Goal: Task Accomplishment & Management: Manage account settings

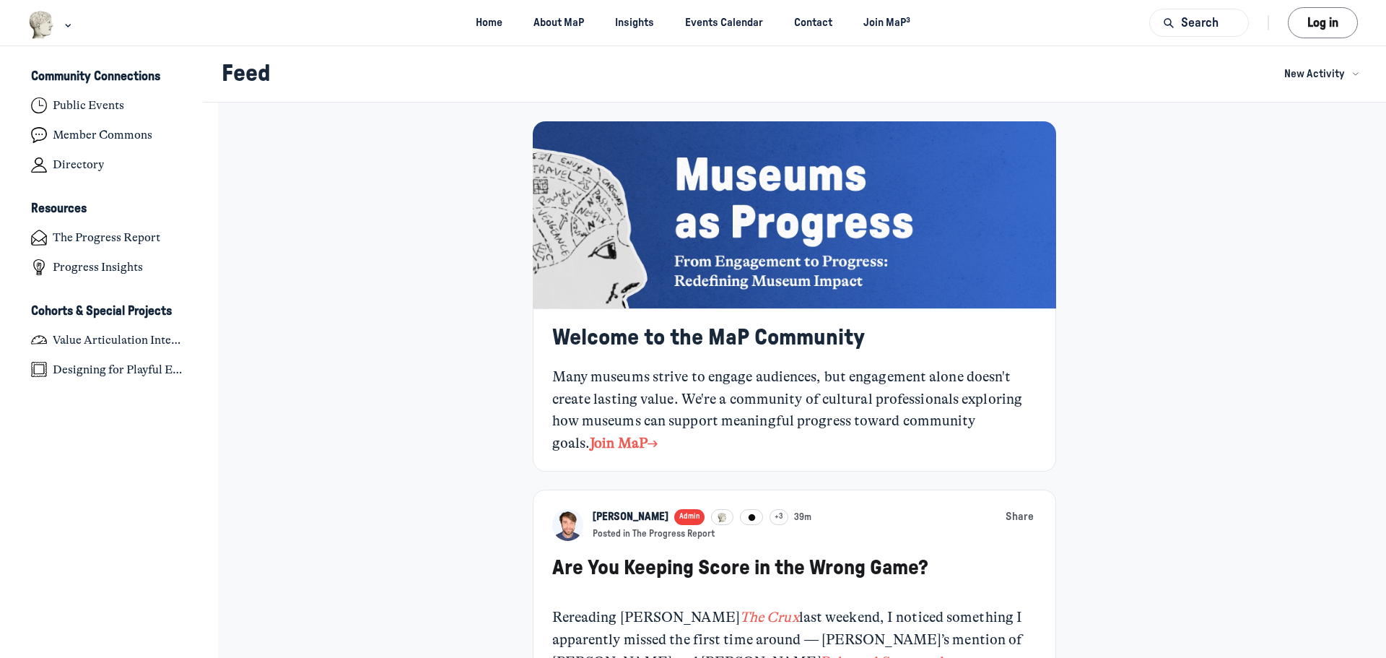
scroll to position [4578, 2837]
click at [108, 339] on h4 "Value Articulation Intensive (Cultural Leadership Lab)" at bounding box center [120, 340] width 134 height 14
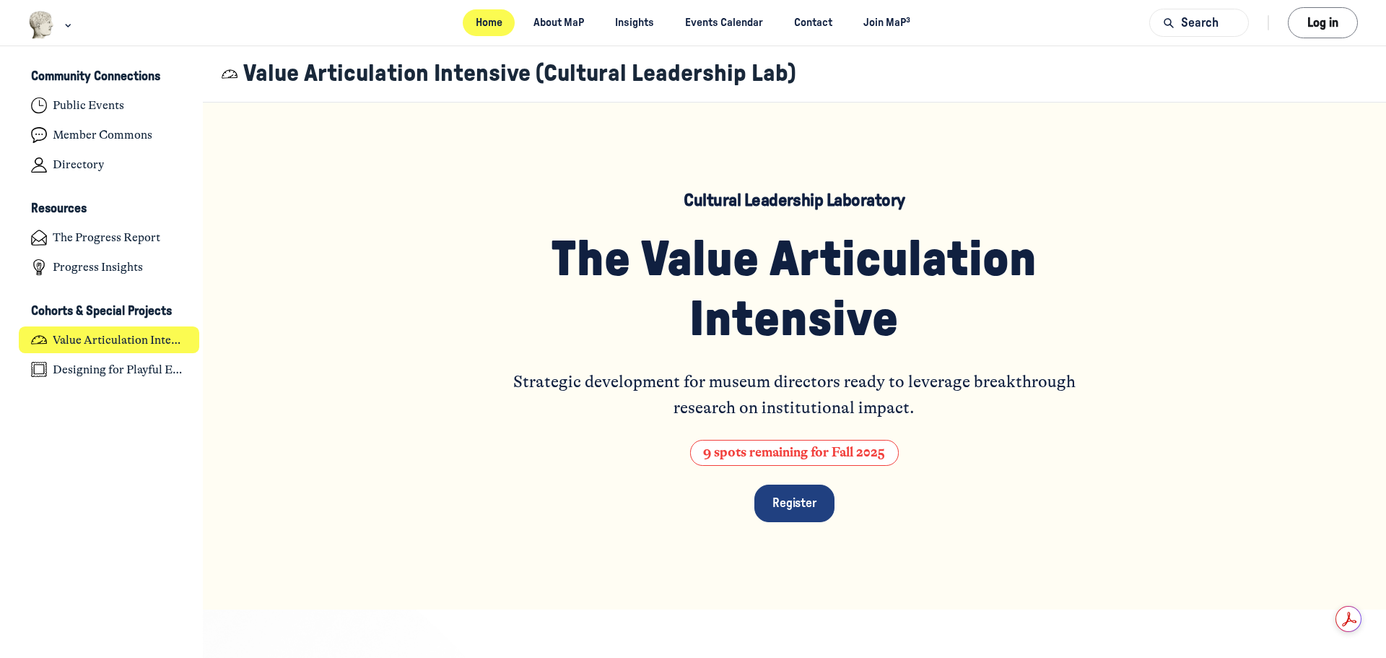
click at [479, 19] on link "Home" at bounding box center [489, 22] width 52 height 27
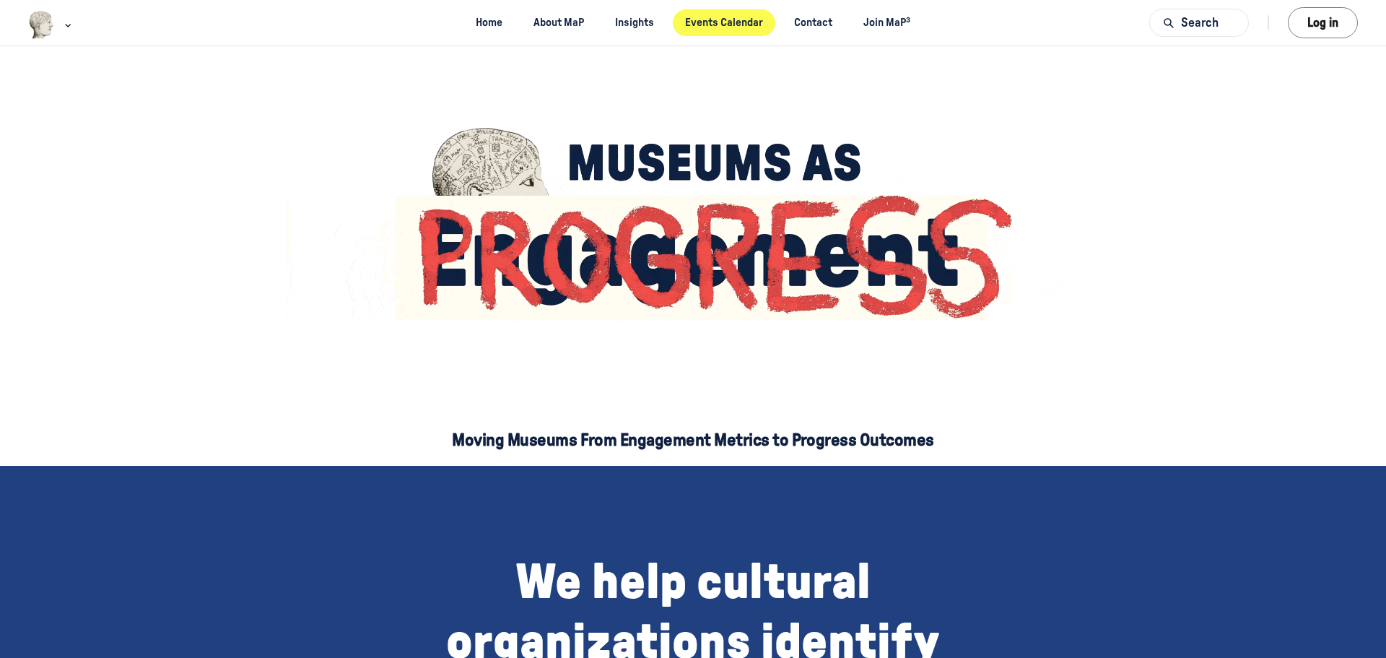
click at [738, 21] on link "Events Calendar" at bounding box center [724, 22] width 103 height 27
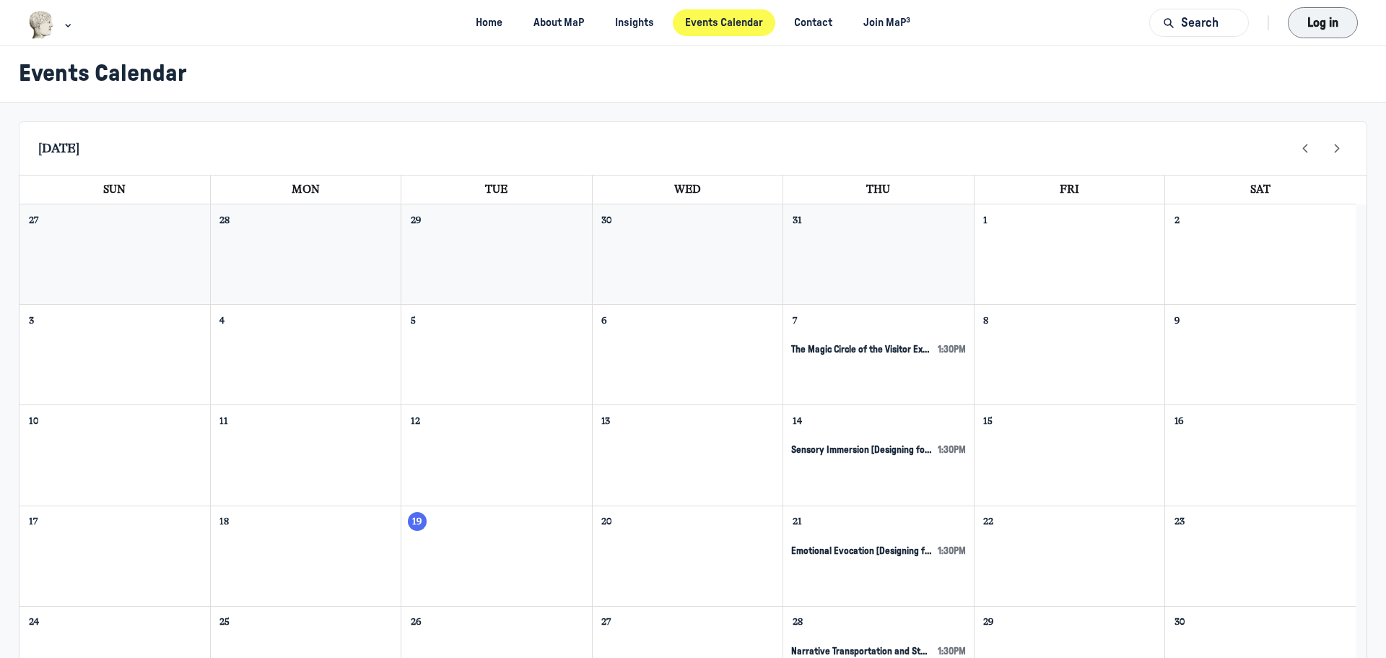
click at [1327, 23] on button "Log in" at bounding box center [1323, 22] width 70 height 31
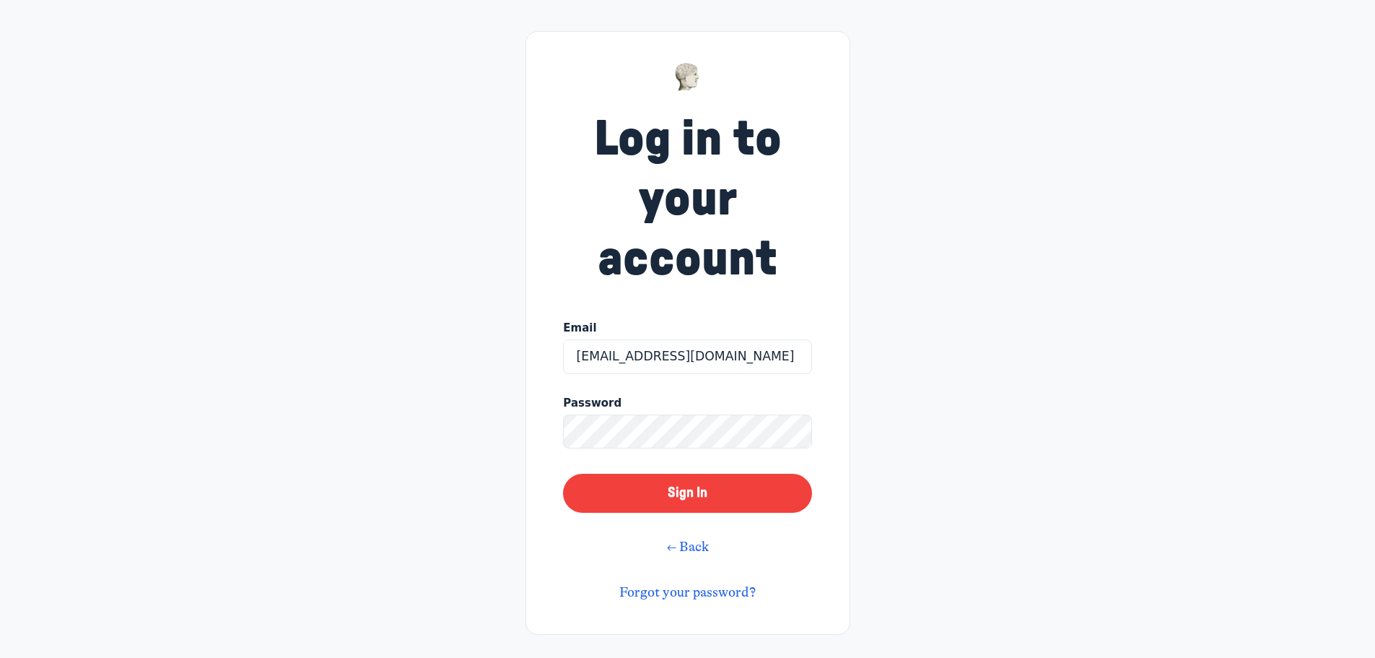
type input "evat@rom.on.ca"
click at [733, 493] on button "Sign In" at bounding box center [687, 492] width 248 height 39
